Goal: Task Accomplishment & Management: Use online tool/utility

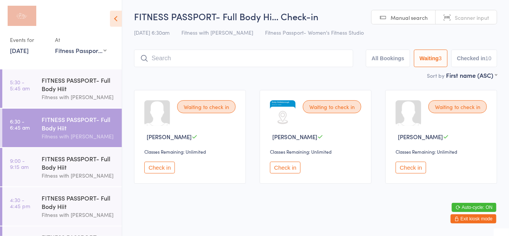
click at [89, 145] on div "FITNESS PASSPORT- Full Body Hiit Fitness with [PERSON_NAME]" at bounding box center [82, 128] width 80 height 39
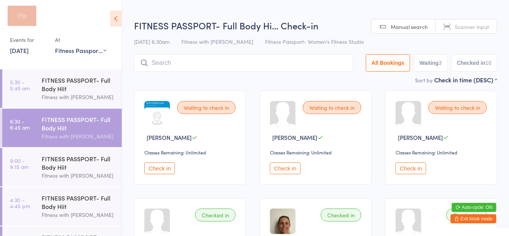
click at [432, 63] on button "Waiting 3" at bounding box center [431, 63] width 34 height 18
select select "0"
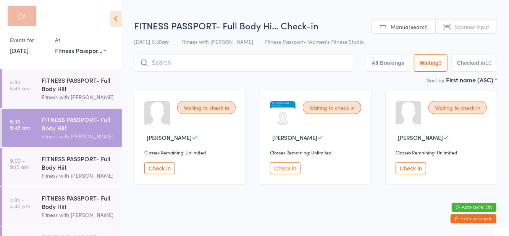
click at [81, 156] on div "FITNESS PASSPORT- Full Body Hiit" at bounding box center [79, 163] width 74 height 17
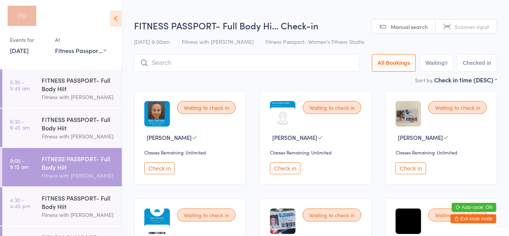
click at [429, 60] on button "Waiting 9" at bounding box center [437, 63] width 34 height 18
select select "0"
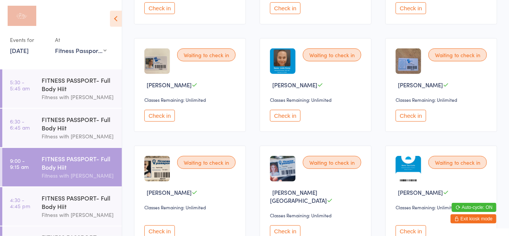
scroll to position [163, 0]
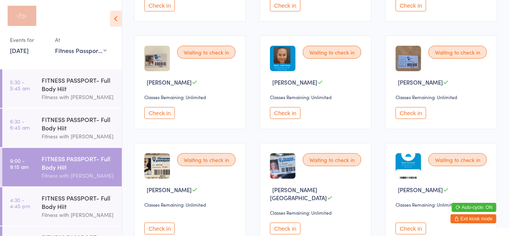
click at [68, 201] on div "FITNESS PASSPORT- Full Body Hiit" at bounding box center [79, 202] width 74 height 17
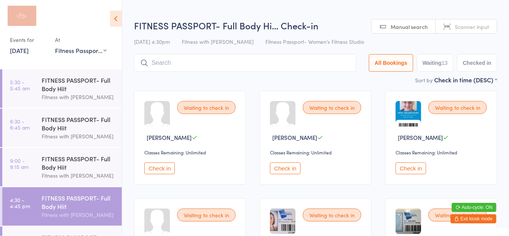
click at [432, 60] on button "Waiting 13" at bounding box center [435, 63] width 37 height 18
select select "0"
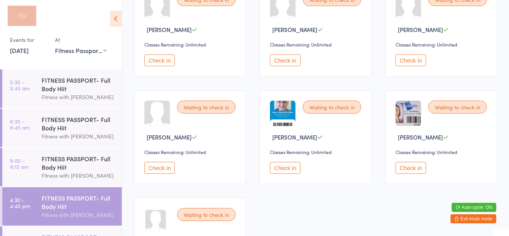
scroll to position [324, 0]
click at [64, 163] on div "FITNESS PASSPORT- Full Body Hiit" at bounding box center [79, 163] width 74 height 17
